Goal: Communication & Community: Answer question/provide support

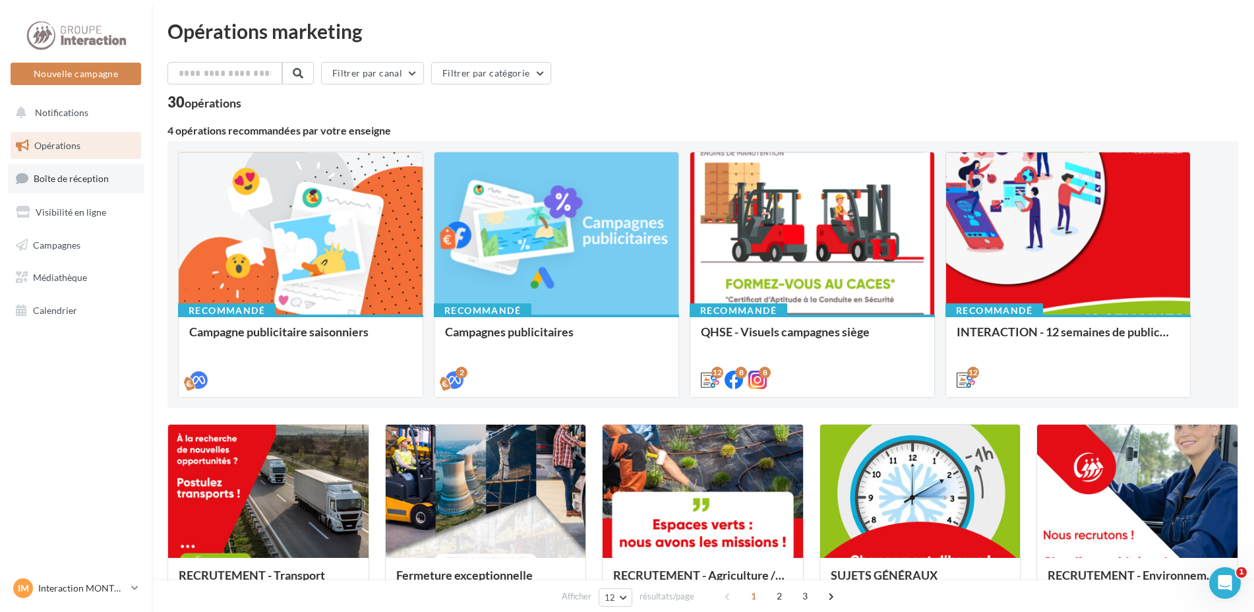
click at [72, 177] on span "Boîte de réception" at bounding box center [71, 178] width 75 height 11
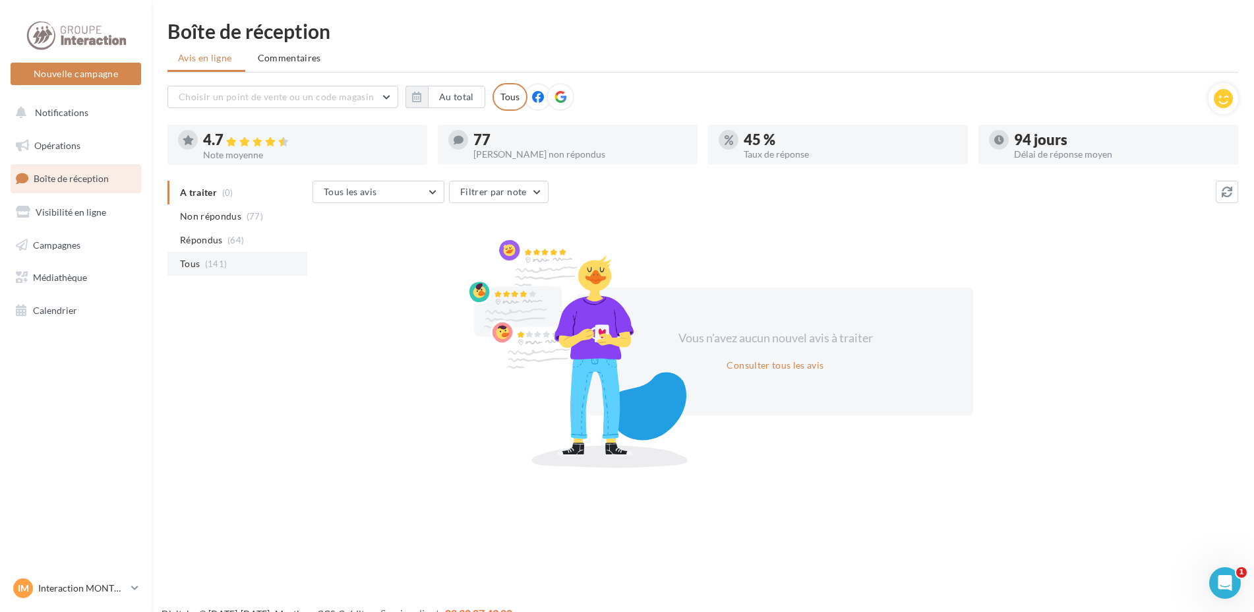
click at [198, 262] on span "Tous" at bounding box center [190, 263] width 20 height 13
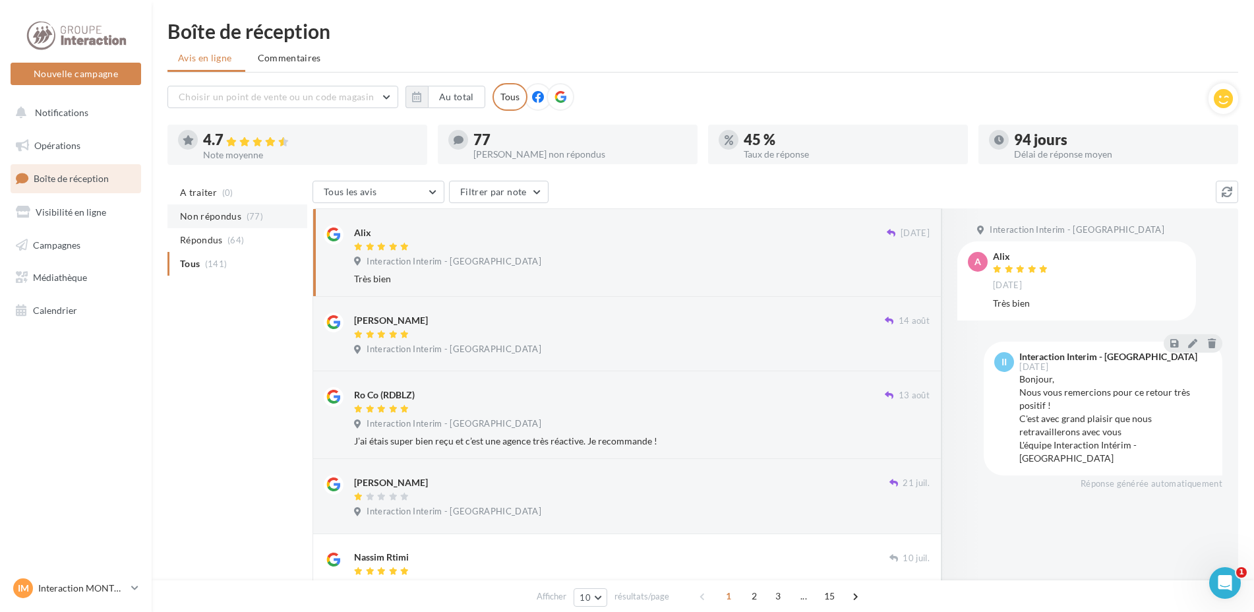
click at [202, 211] on span "Non répondus" at bounding box center [210, 216] width 61 height 13
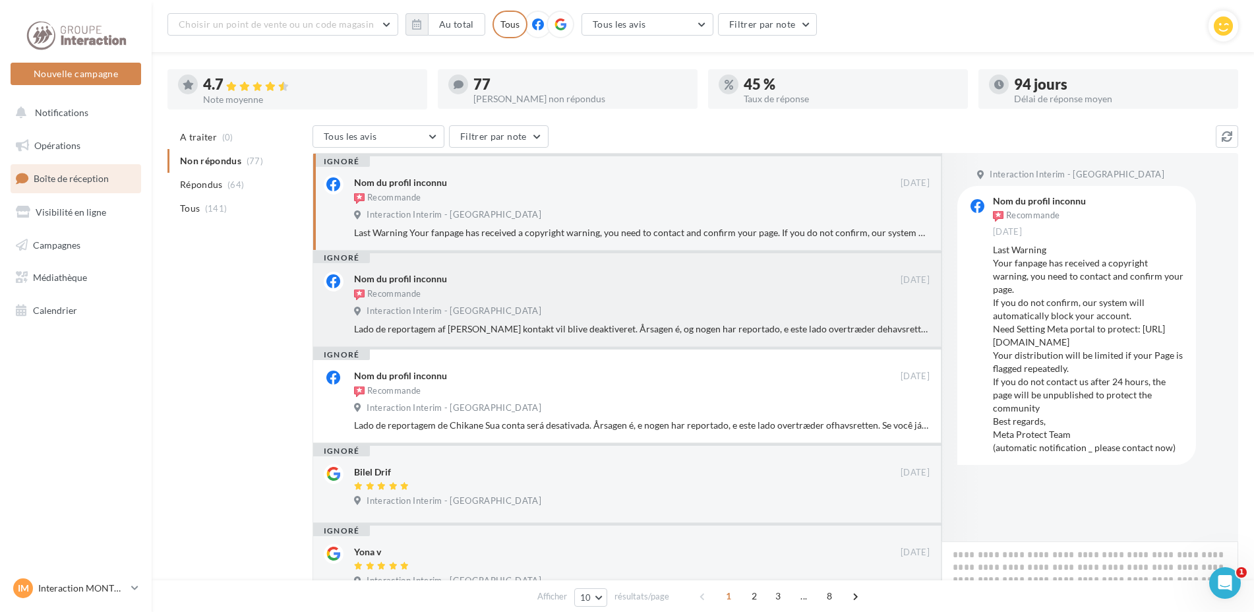
scroll to position [208, 0]
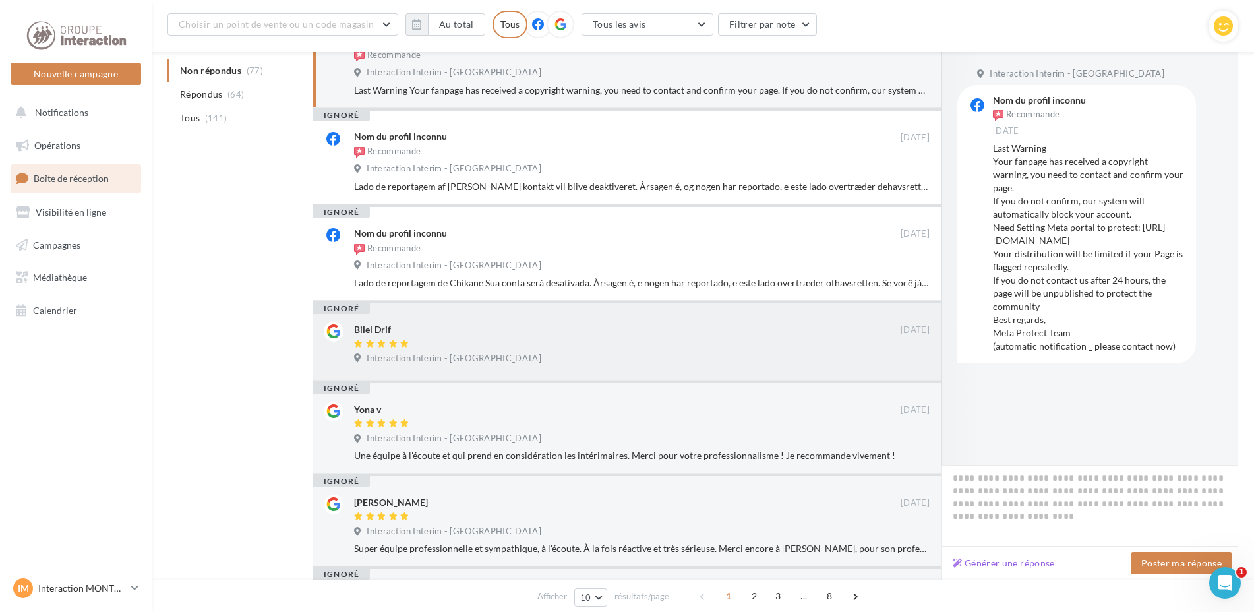
click at [634, 324] on div "Bilel Drif" at bounding box center [627, 329] width 546 height 14
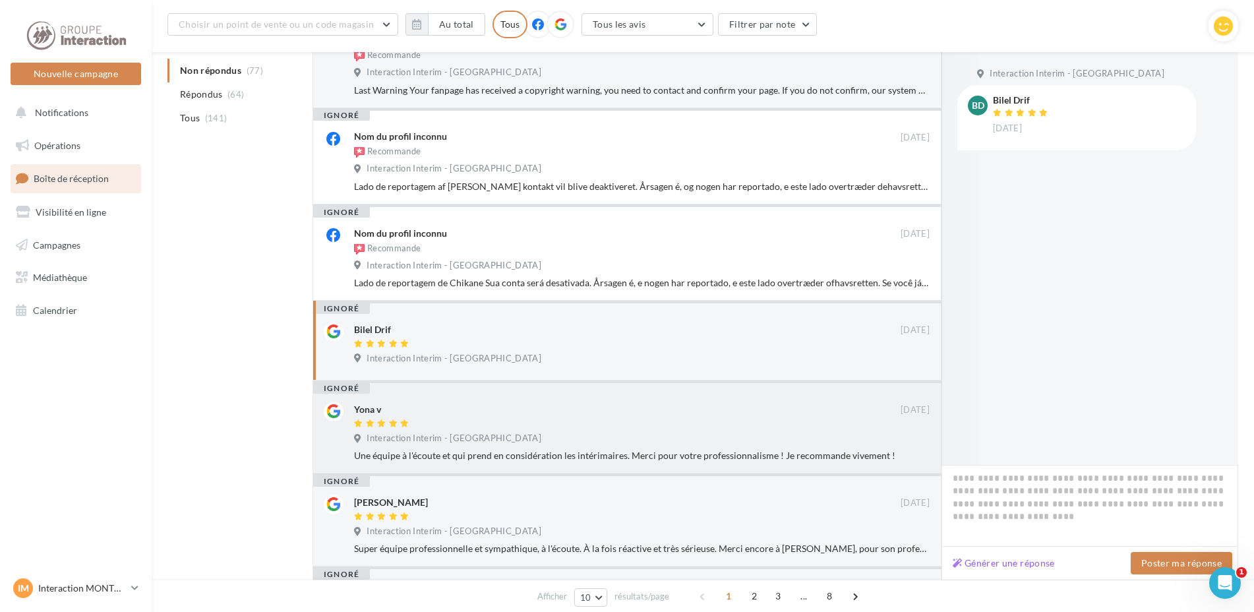
click at [556, 427] on div at bounding box center [627, 424] width 546 height 11
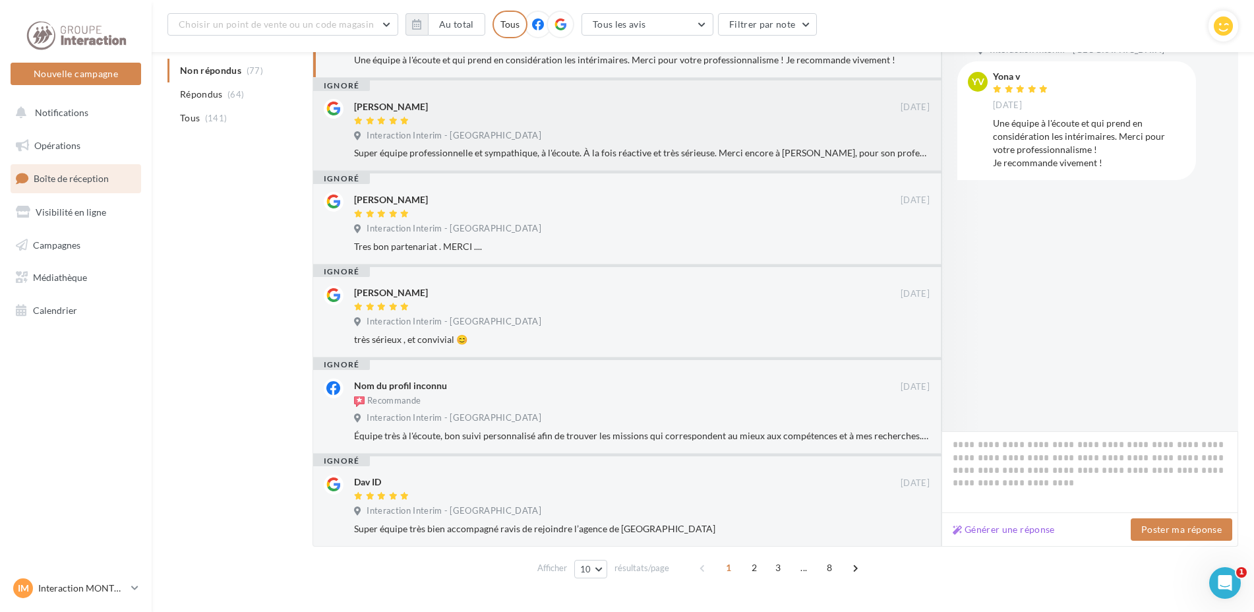
scroll to position [632, 0]
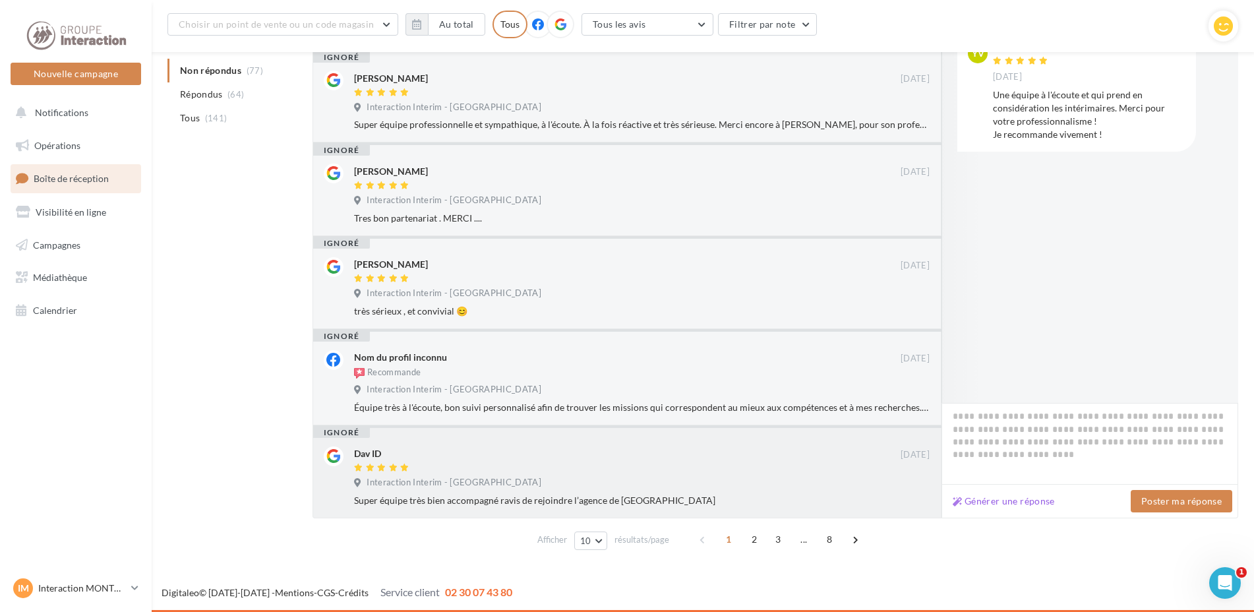
click at [532, 483] on div "Interaction Interim - Montpellier" at bounding box center [641, 484] width 575 height 14
click at [997, 503] on button "Générer une réponse" at bounding box center [1003, 501] width 113 height 16
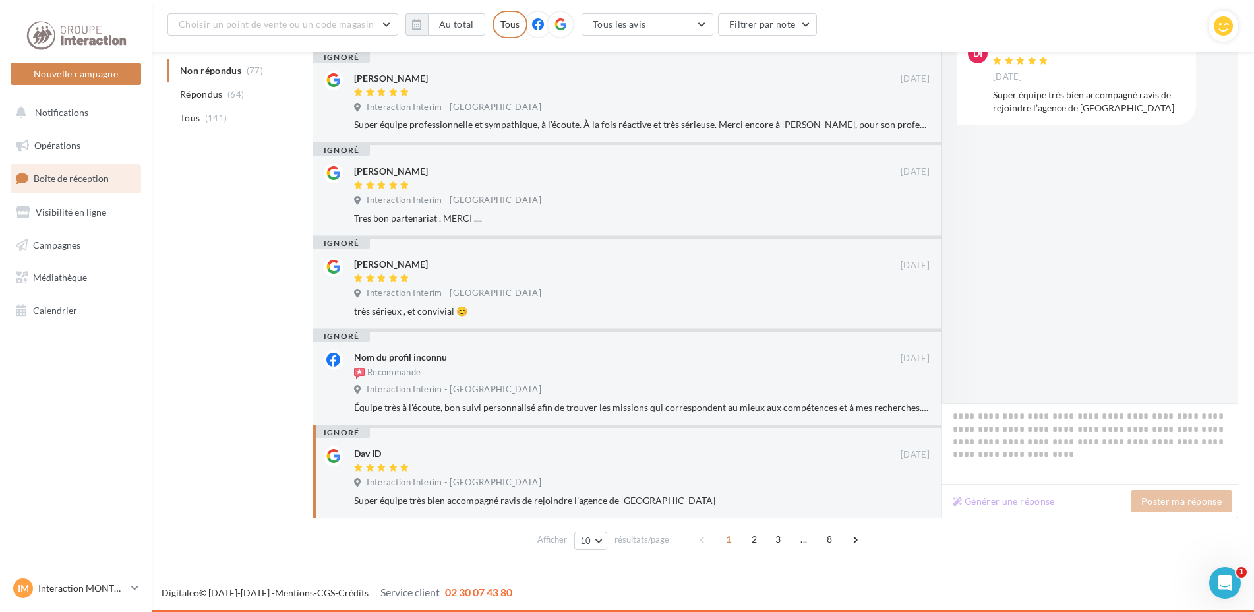
type textarea "**********"
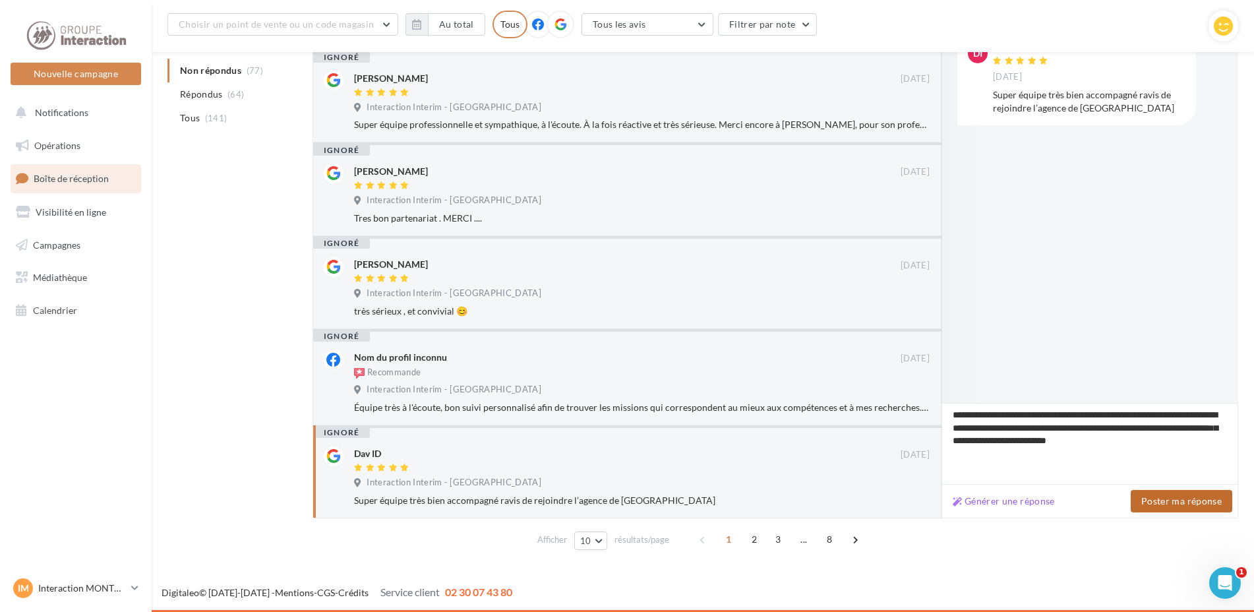
click at [1182, 498] on button "Poster ma réponse" at bounding box center [1180, 501] width 101 height 22
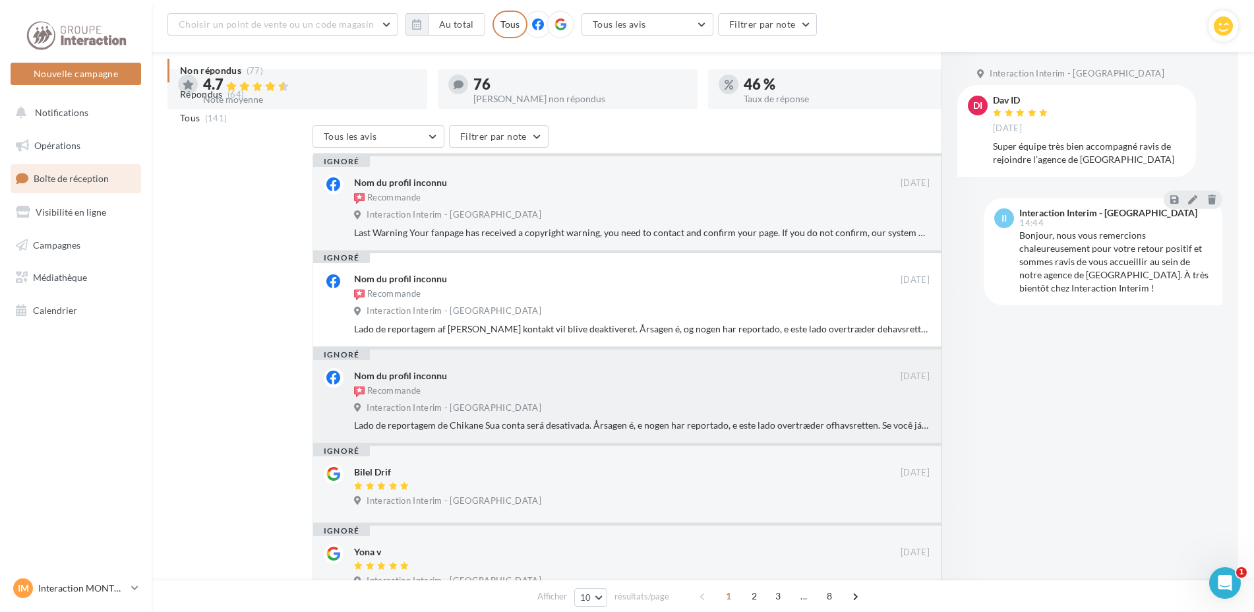
scroll to position [274, 0]
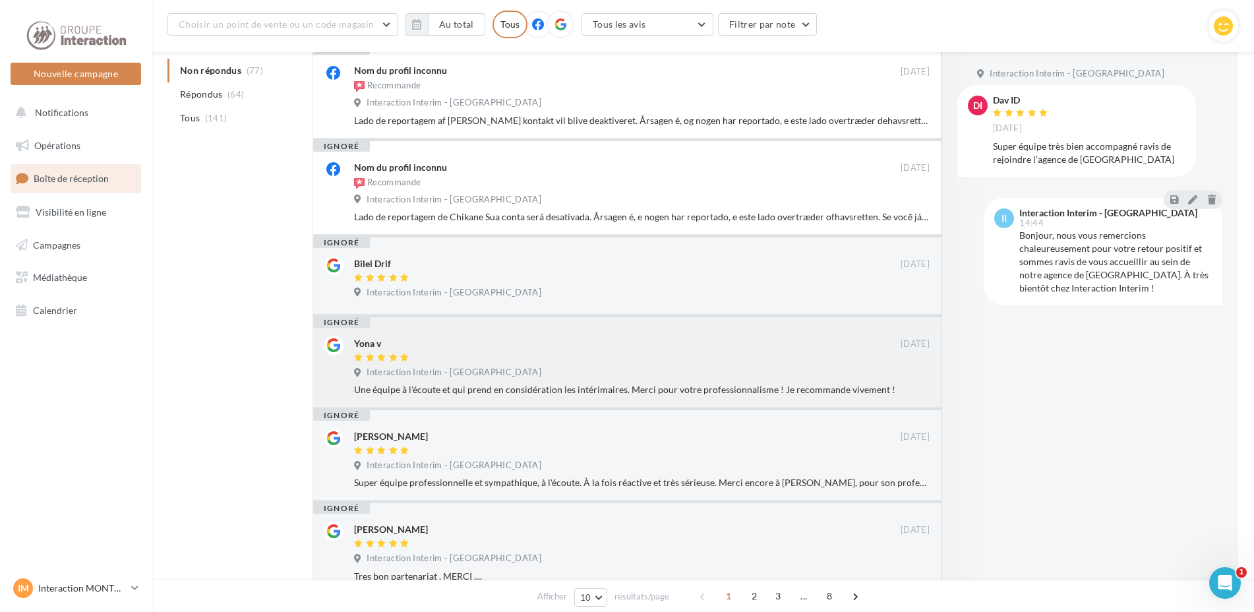
click at [587, 369] on div "Interaction Interim - Montpellier" at bounding box center [641, 373] width 575 height 14
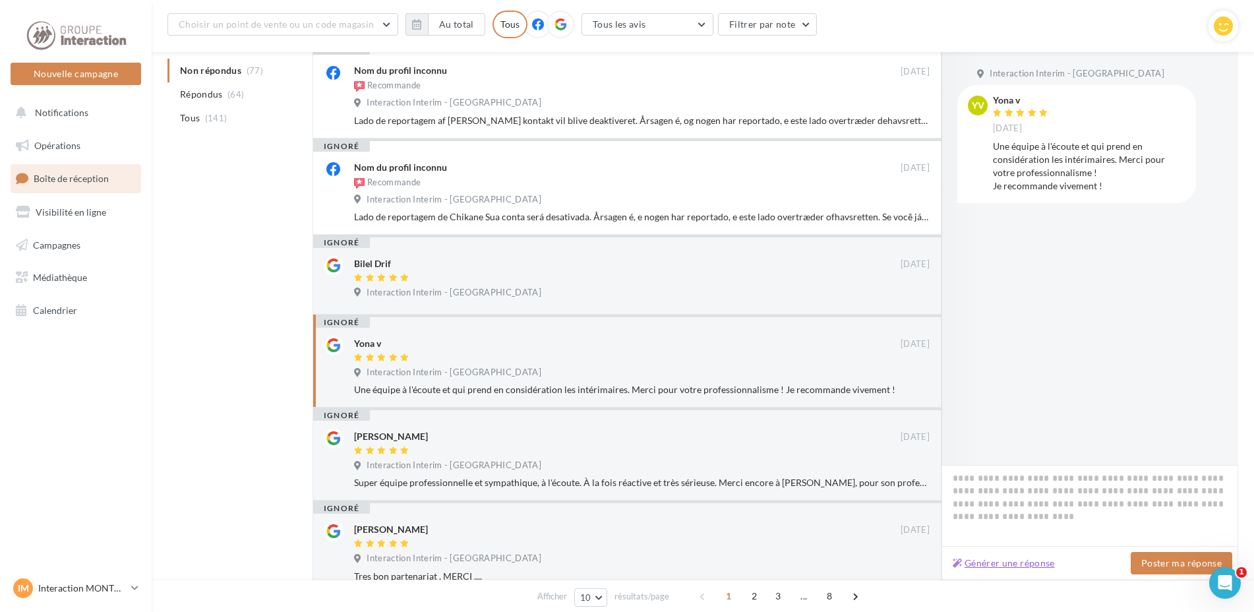
click at [1000, 559] on button "Générer une réponse" at bounding box center [1003, 563] width 113 height 16
type textarea "**********"
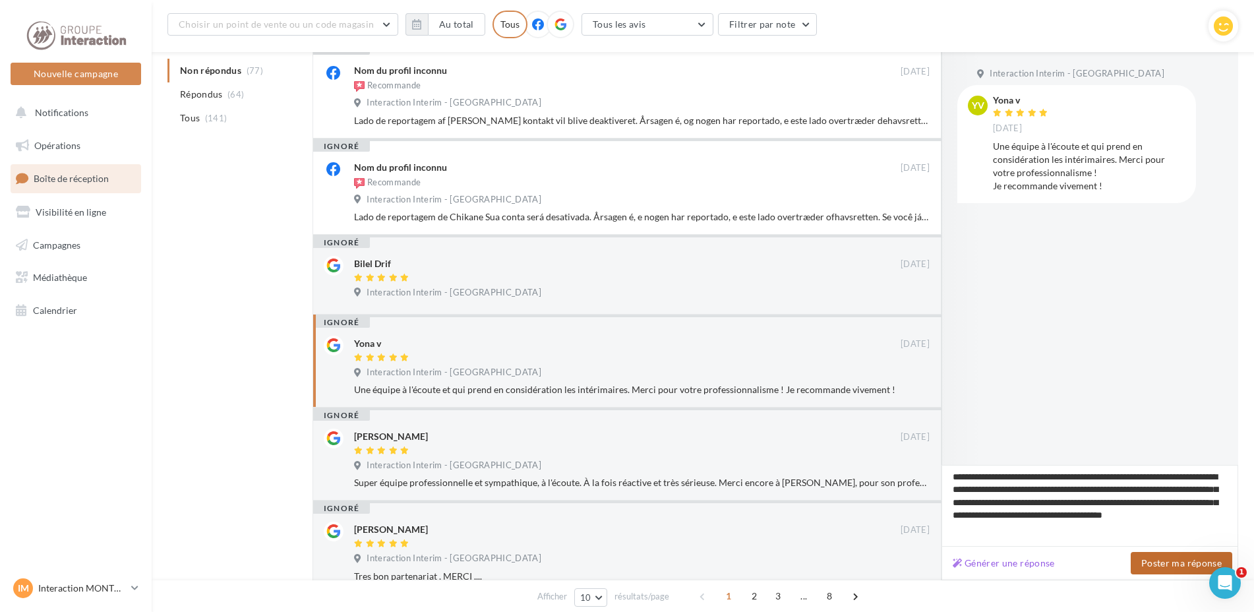
click at [1159, 564] on button "Poster ma réponse" at bounding box center [1180, 563] width 101 height 22
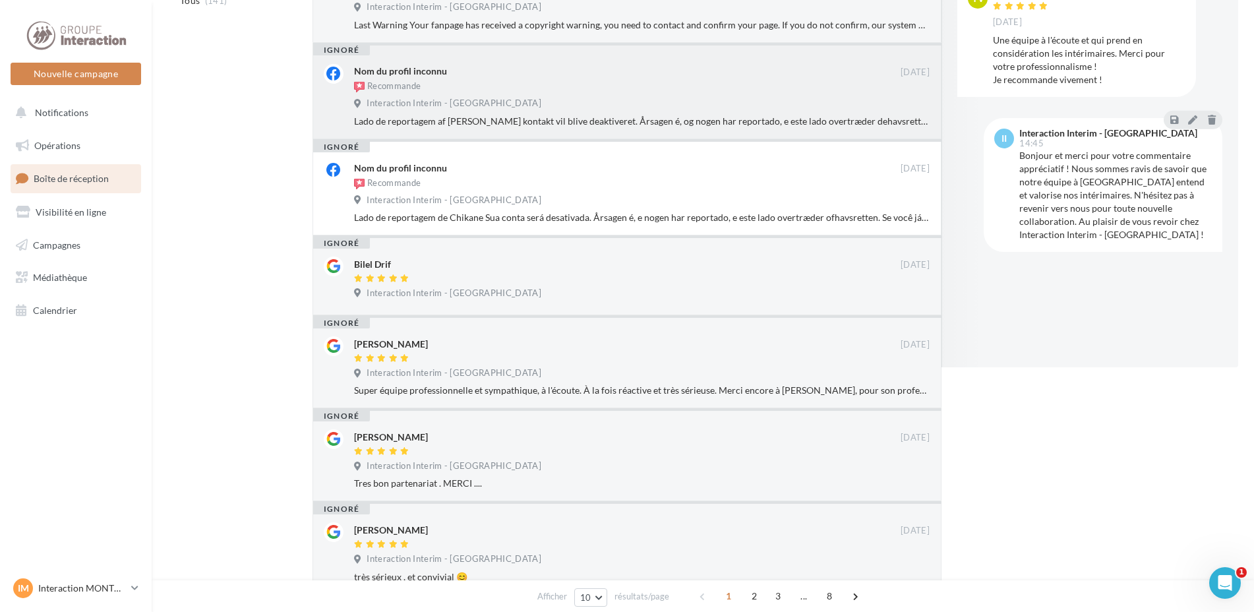
scroll to position [0, 0]
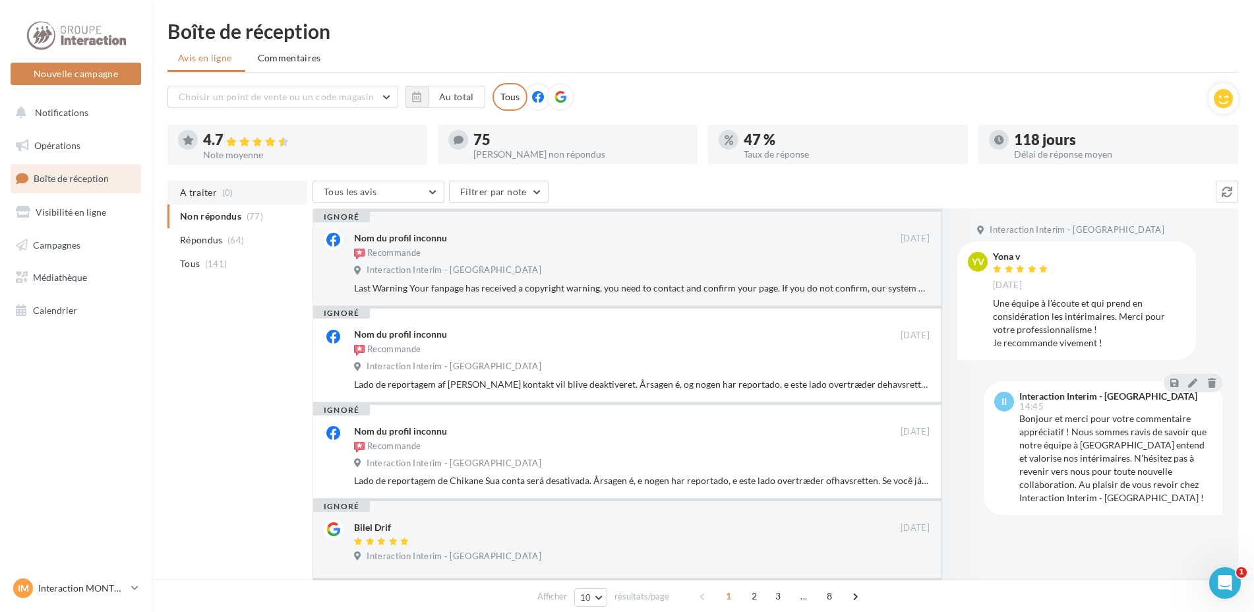
click at [192, 194] on span "A traiter" at bounding box center [198, 192] width 37 height 13
